Goal: Find specific page/section: Find specific page/section

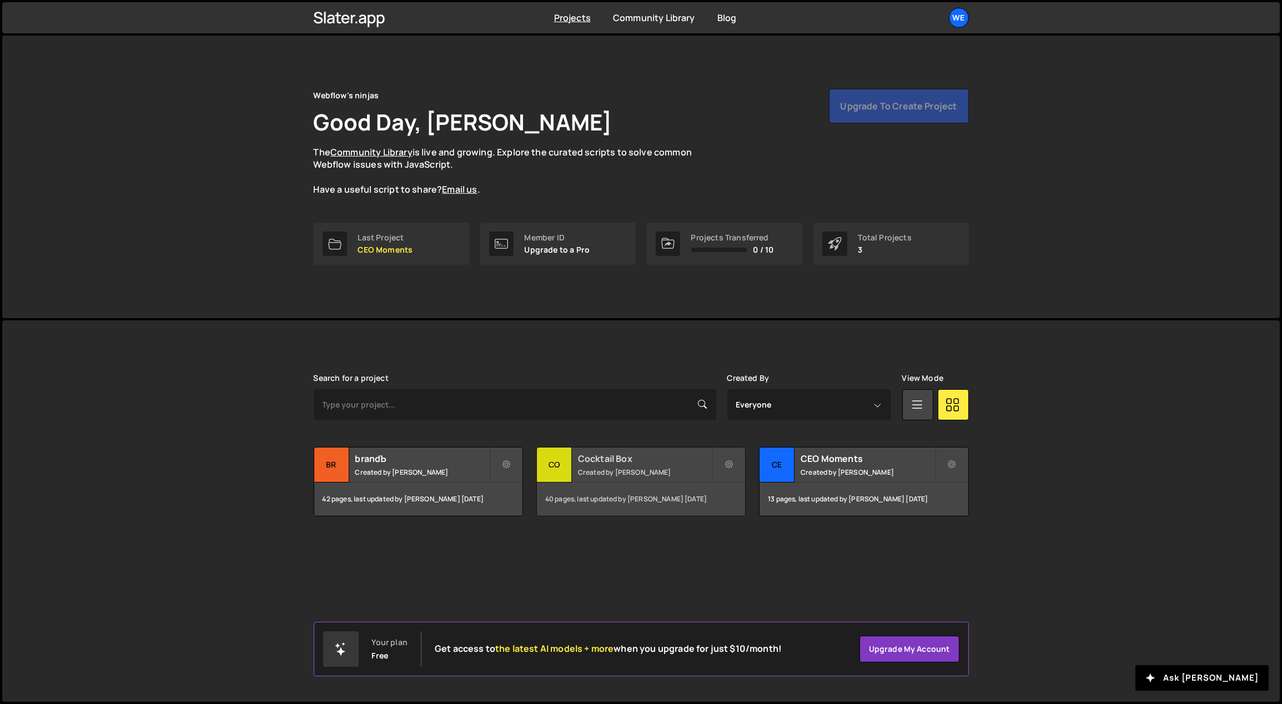
click at [634, 460] on h2 "Cocktail Box" at bounding box center [645, 458] width 134 height 12
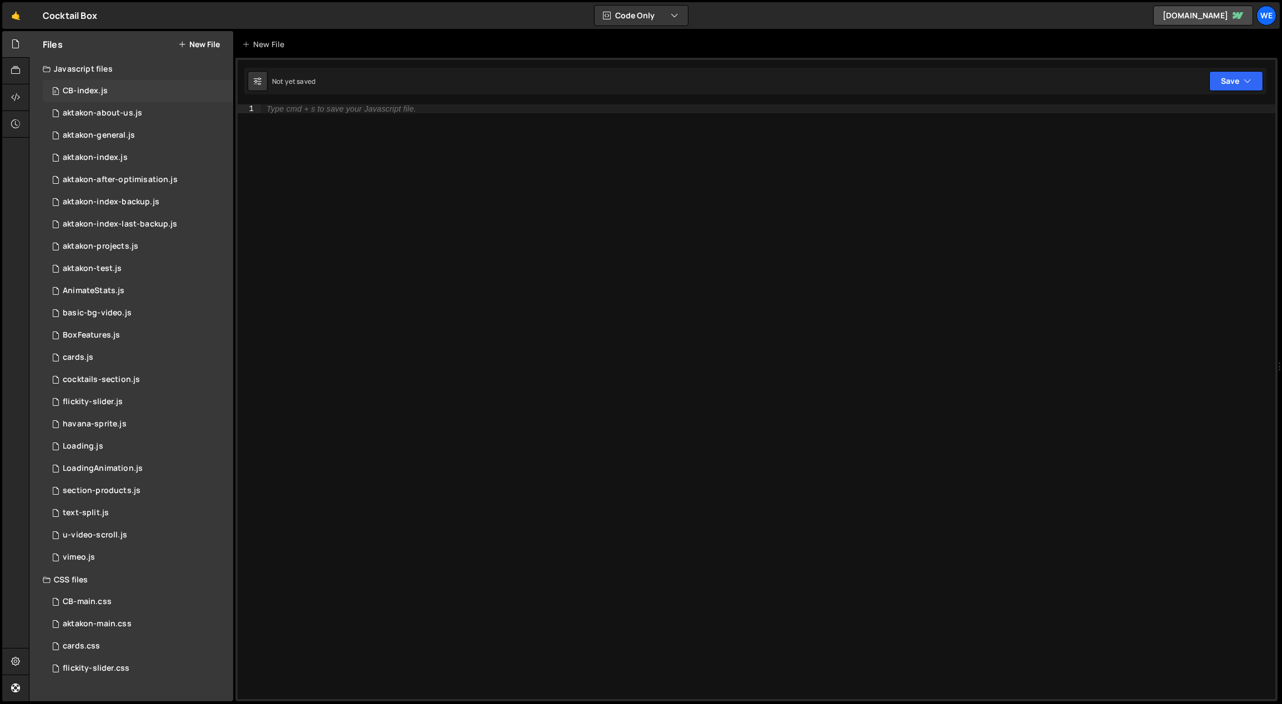
click at [117, 89] on div "0 CB-index.js 0" at bounding box center [138, 91] width 190 height 22
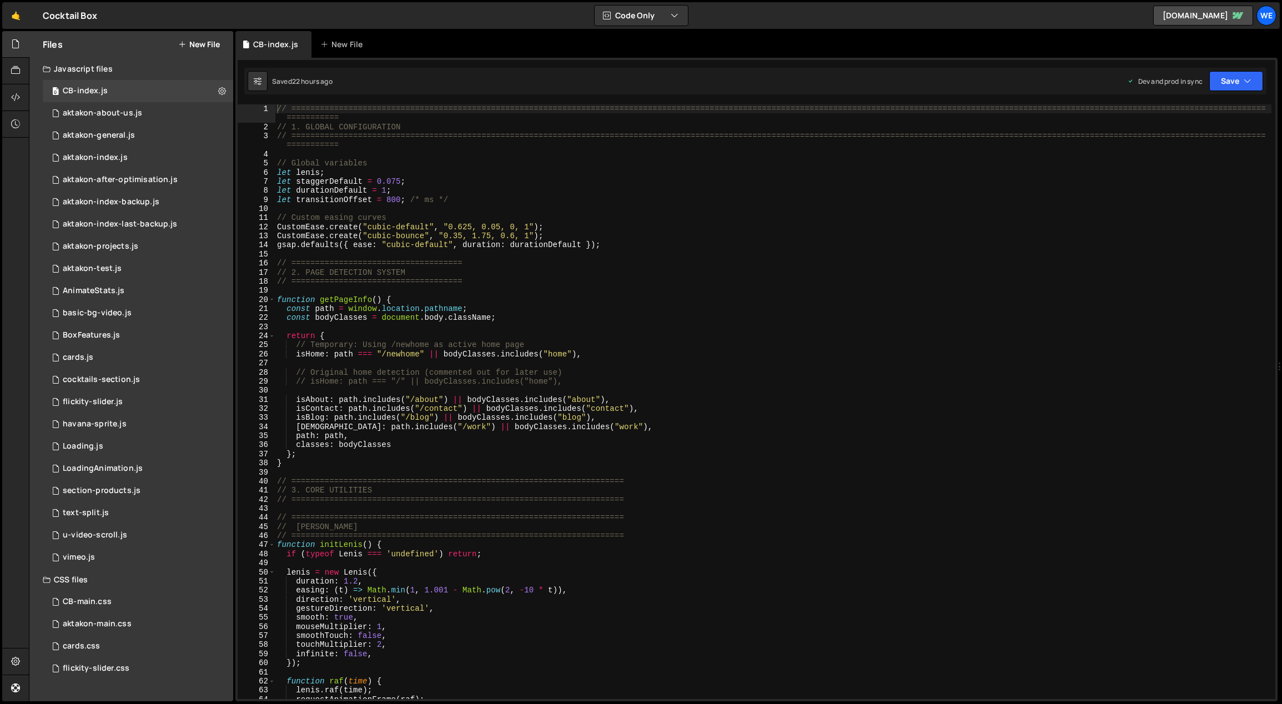
type textarea "// Temporary: Using /newhome as active home page"
click at [625, 342] on div "// ============================================================================…" at bounding box center [773, 415] width 997 height 622
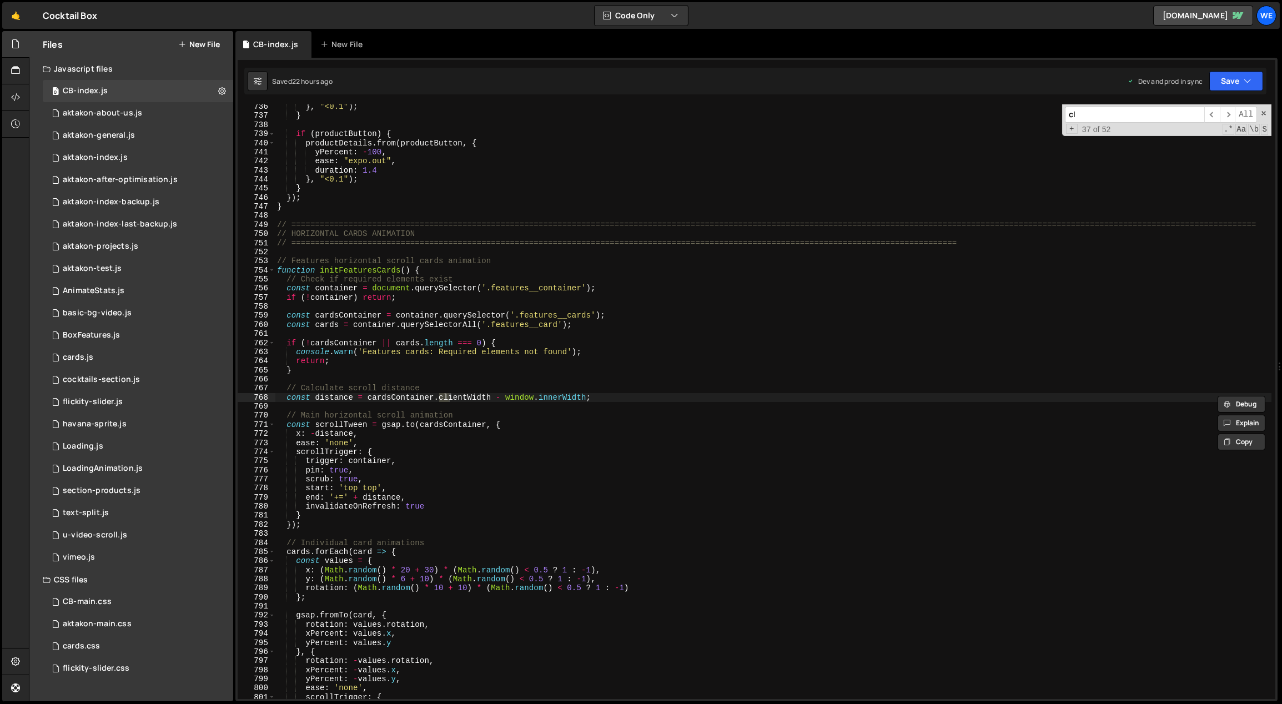
type input "c"
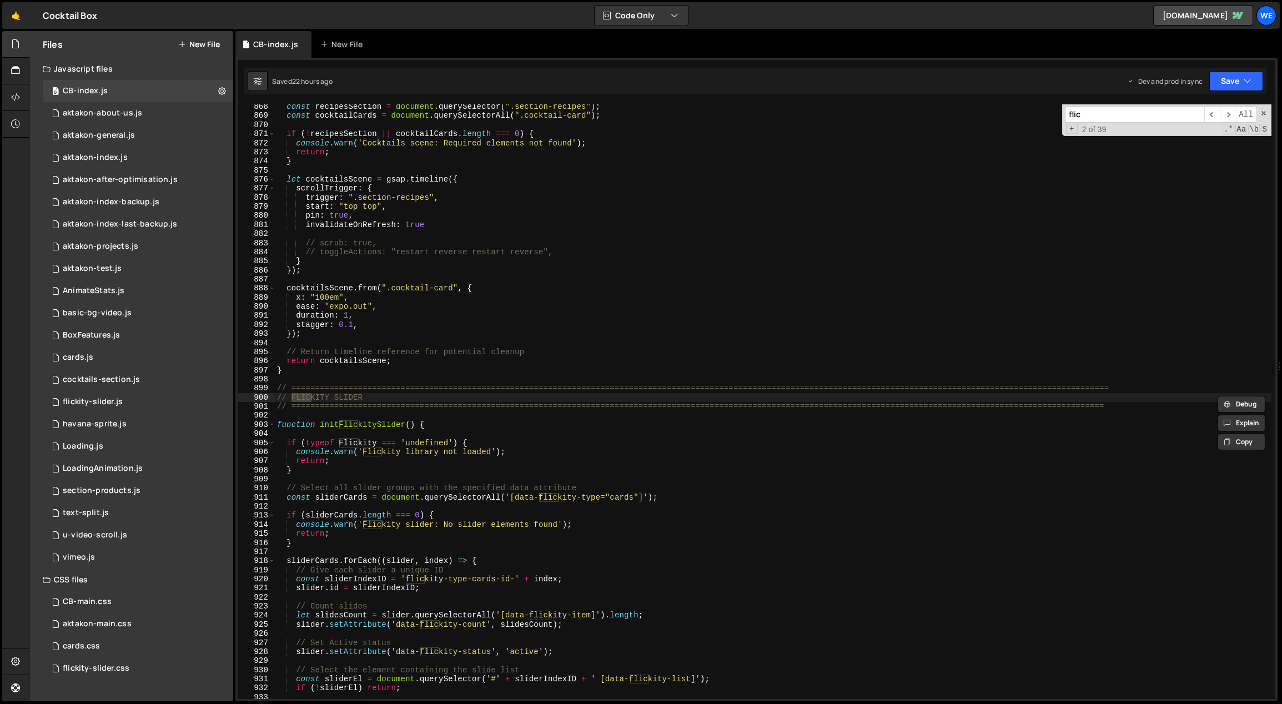
type input "flic"
click at [410, 467] on div "const recipesSection = document . querySelector ( ".section-recipes" ) ; const …" at bounding box center [773, 408] width 997 height 613
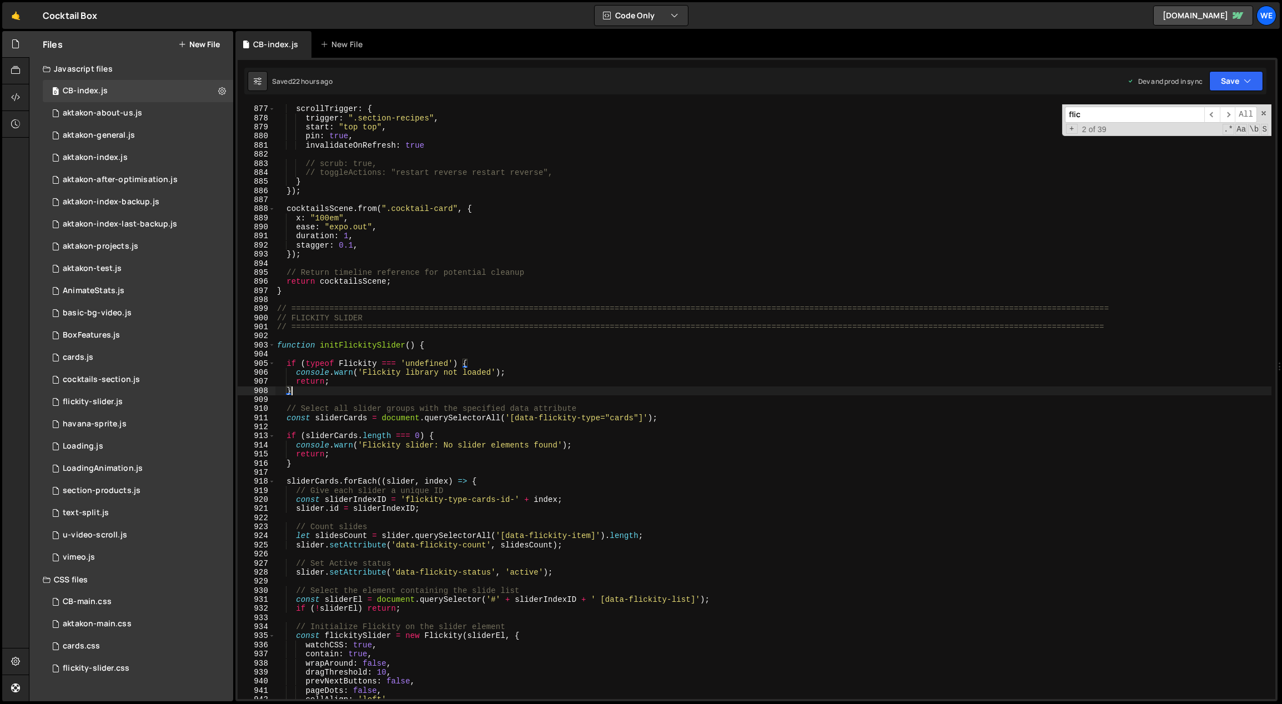
scroll to position [8024, 0]
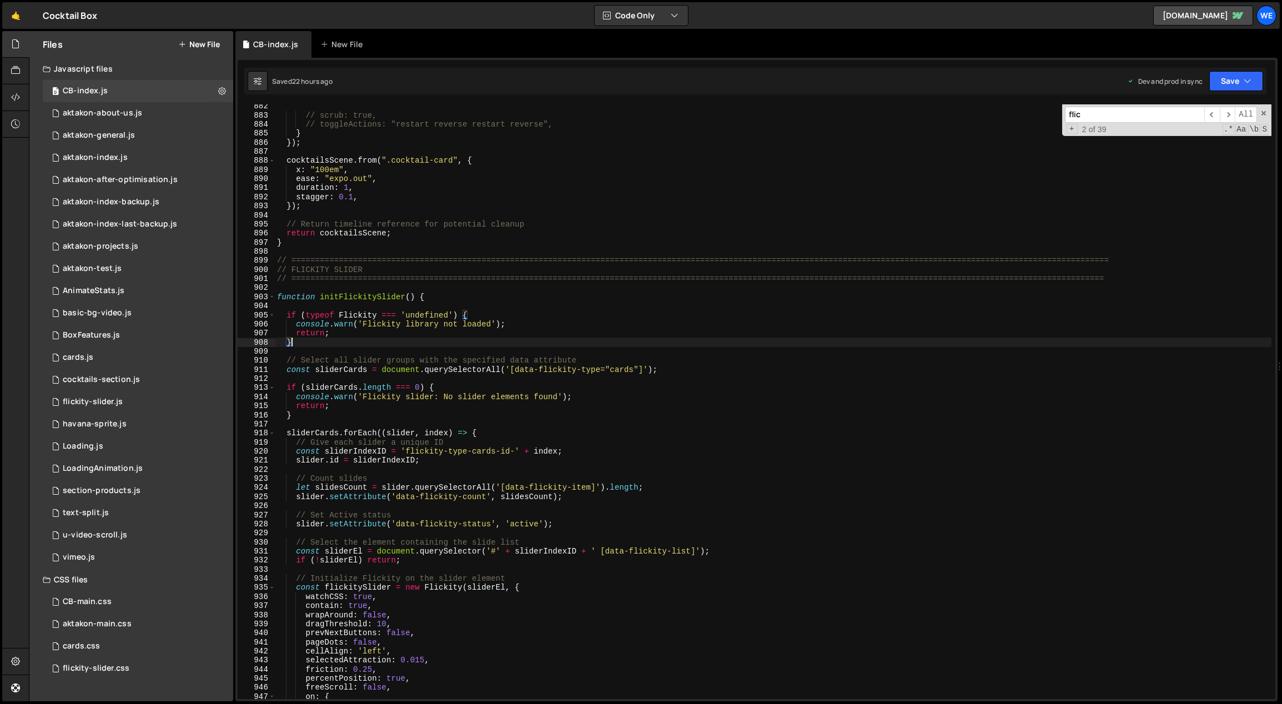
click at [611, 386] on div "// scrub: true, // toggleActions: "restart reverse restart reverse", } }) ; coc…" at bounding box center [773, 408] width 997 height 613
type textarea "if (sliderCards.length === 0) {"
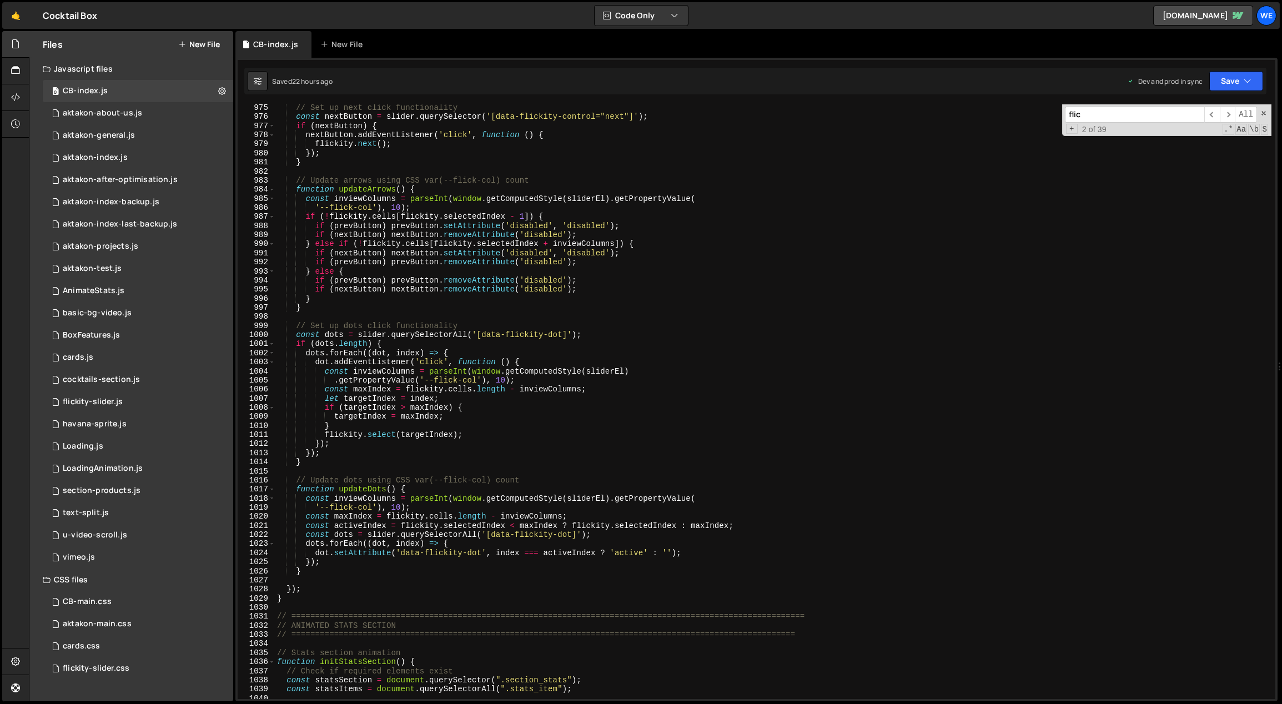
scroll to position [8889, 0]
